Goal: Task Accomplishment & Management: Manage account settings

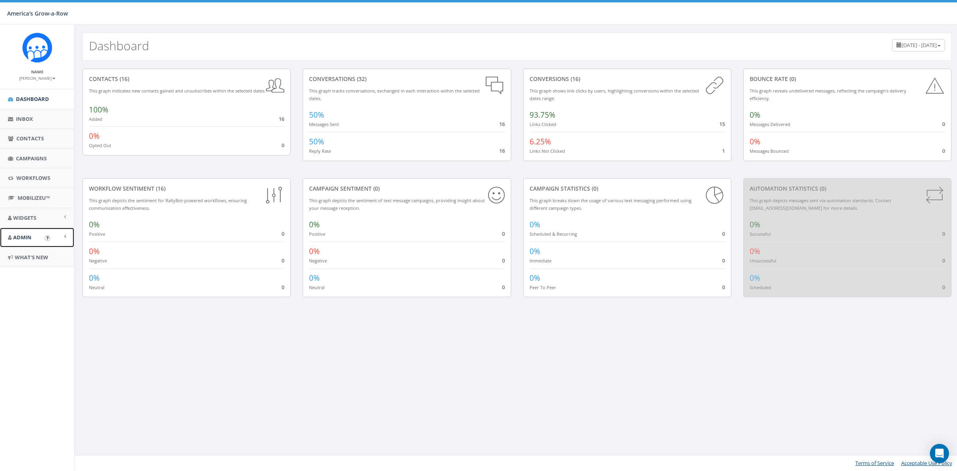
click at [32, 236] on link "Admin" at bounding box center [37, 238] width 74 height 20
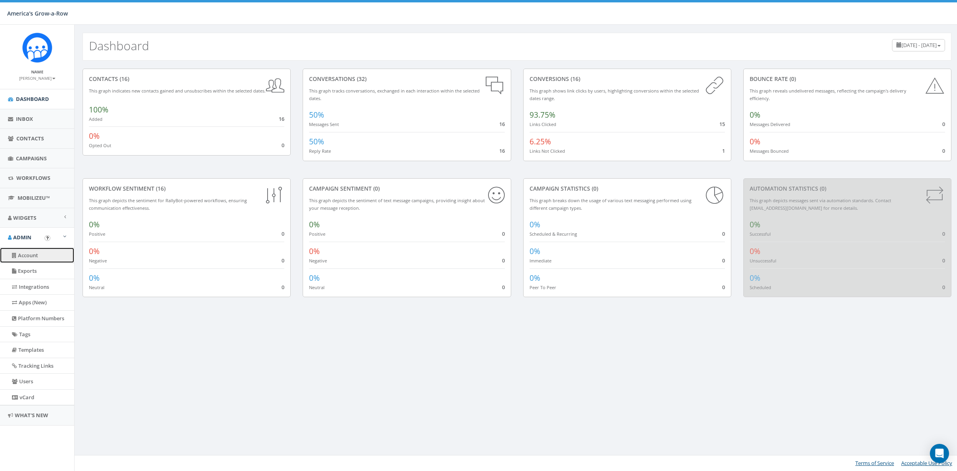
click at [37, 260] on link "Account" at bounding box center [37, 256] width 74 height 16
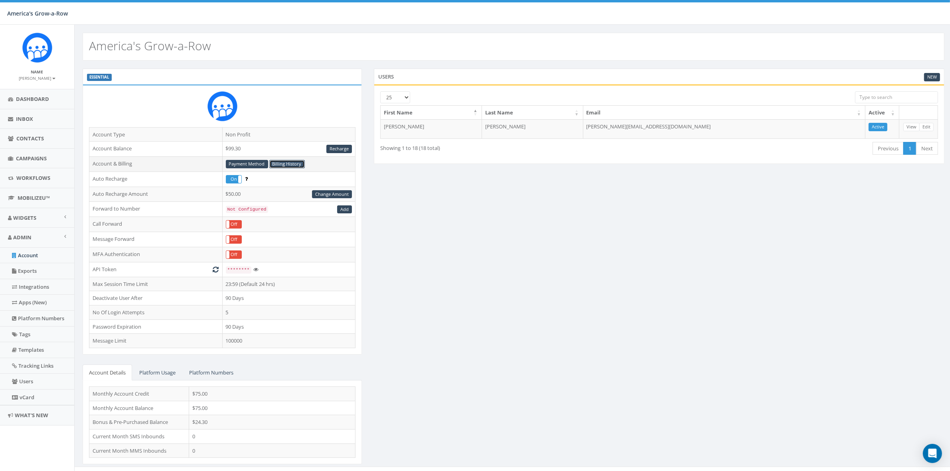
click at [287, 162] on link "Billing History" at bounding box center [286, 164] width 35 height 8
